Goal: Task Accomplishment & Management: Use online tool/utility

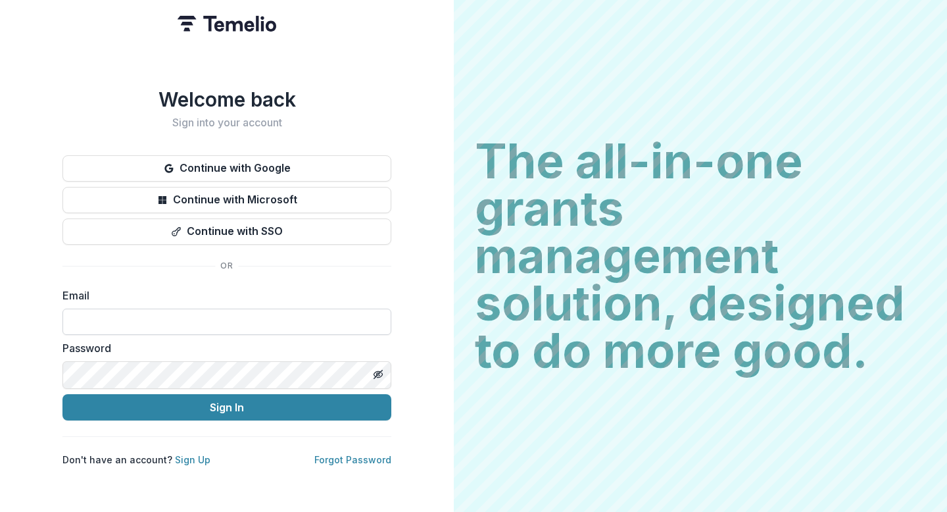
click at [297, 324] on input at bounding box center [226, 321] width 329 height 26
type input "**********"
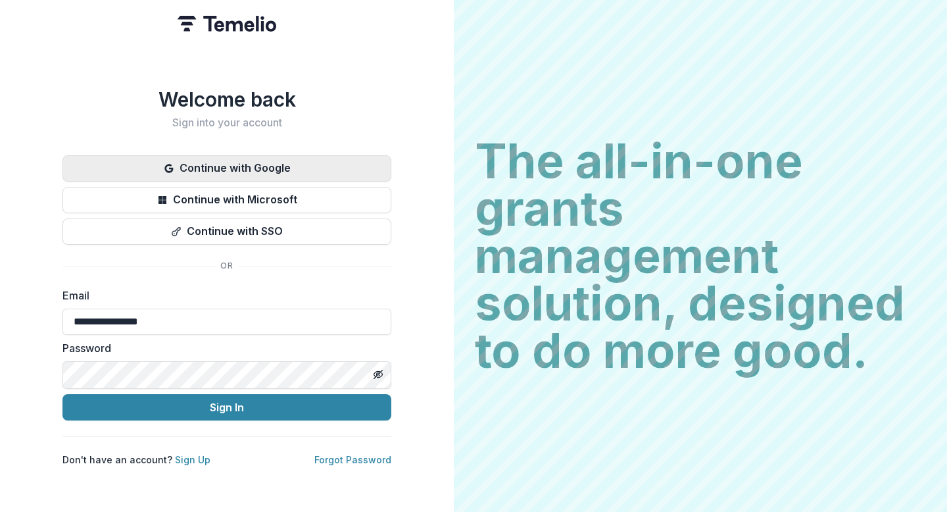
click at [242, 155] on button "Continue with Google" at bounding box center [226, 168] width 329 height 26
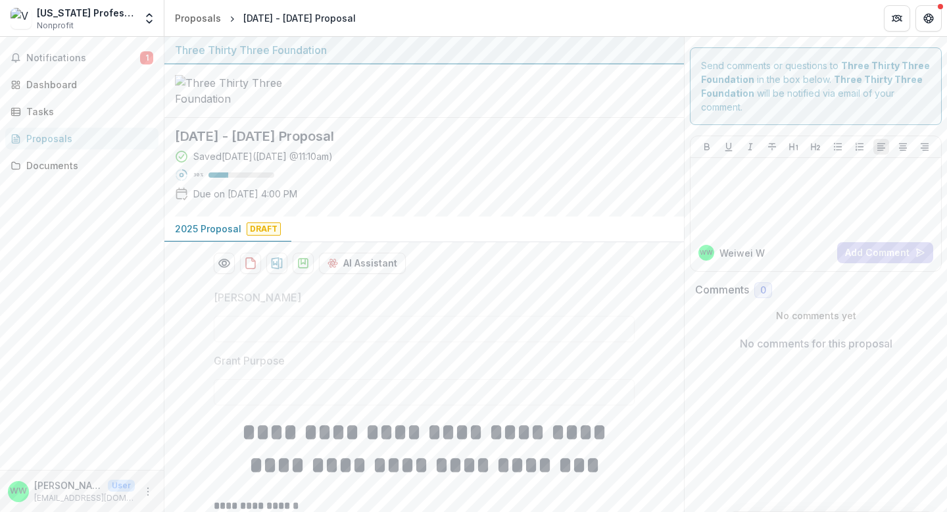
click at [570, 206] on div "Saved 13 days ago ( July 30, 2025 @ 11:10am ) 30 % Due on Aug 26, 2025, 4:00 PM" at bounding box center [413, 177] width 477 height 57
